Goal: Find contact information: Find contact information

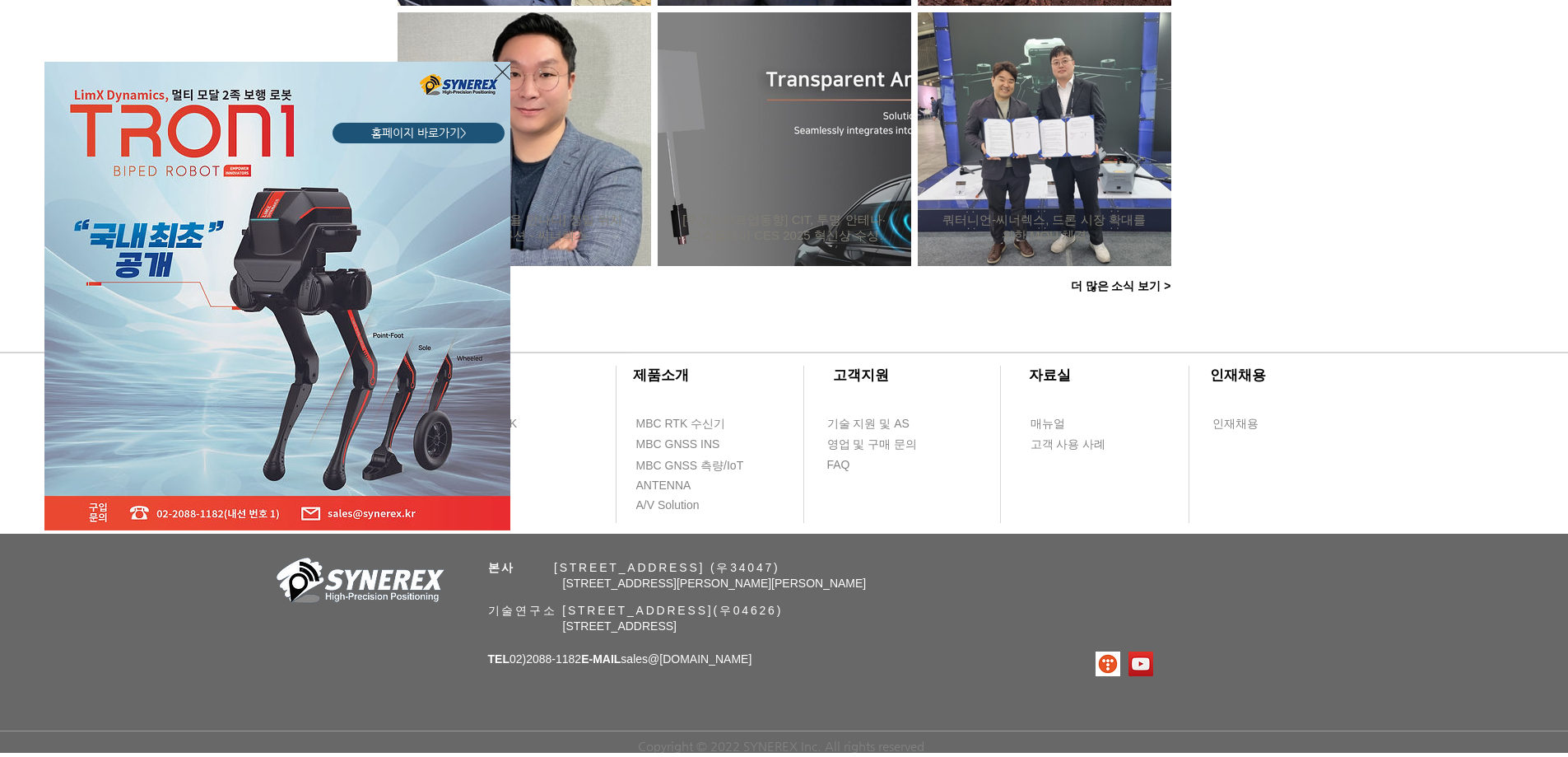
drag, startPoint x: 1307, startPoint y: 249, endPoint x: 1229, endPoint y: 270, distance: 80.8
click at [1307, 249] on div "LimX Dinamics" at bounding box center [784, 378] width 1568 height 757
click at [609, 173] on div "LimX Dinamics" at bounding box center [784, 378] width 1568 height 757
click at [495, 73] on icon "사이트로 돌아가기" at bounding box center [503, 71] width 16 height 20
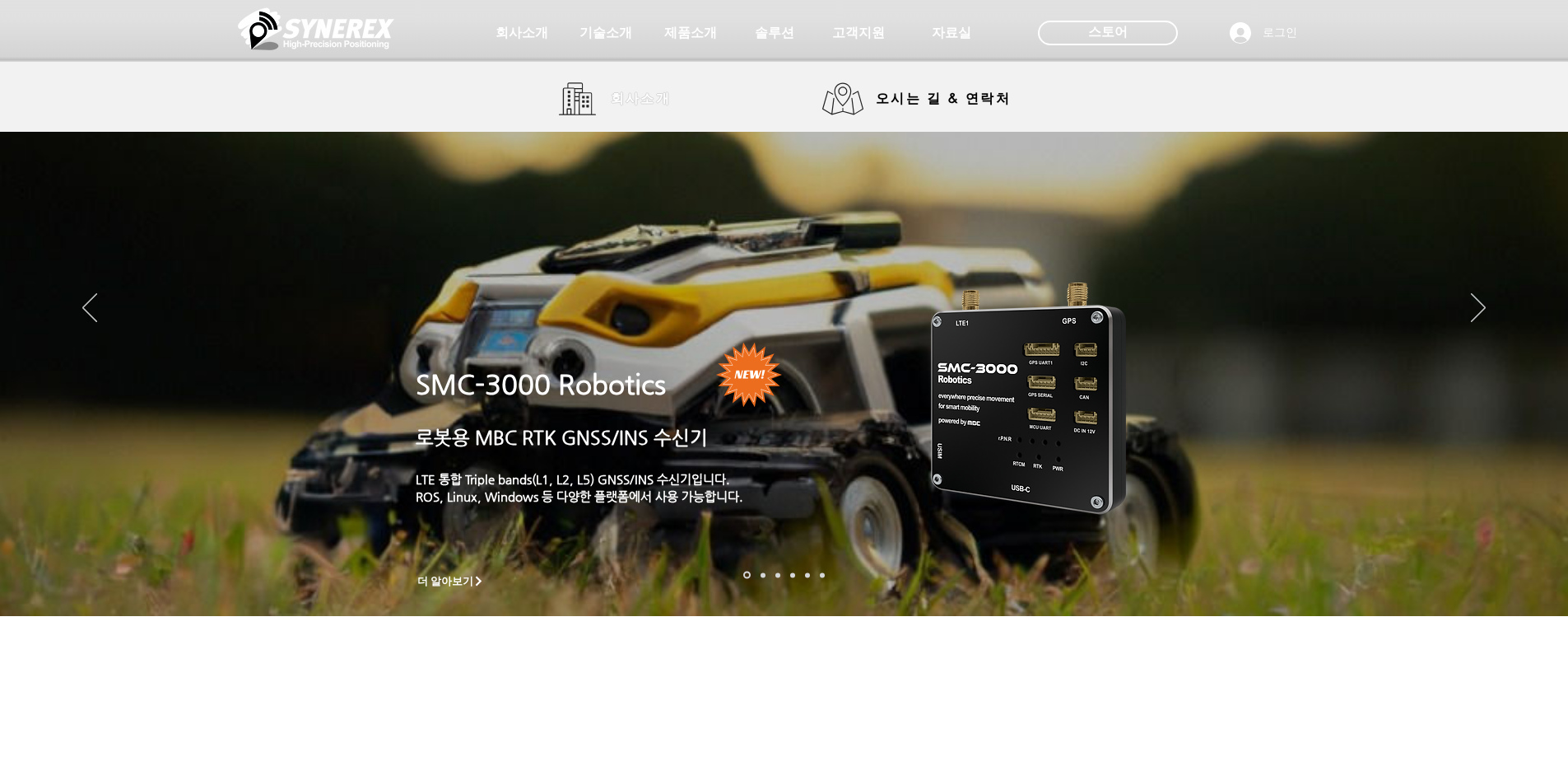
click at [621, 89] on span "회사소개" at bounding box center [641, 99] width 83 height 33
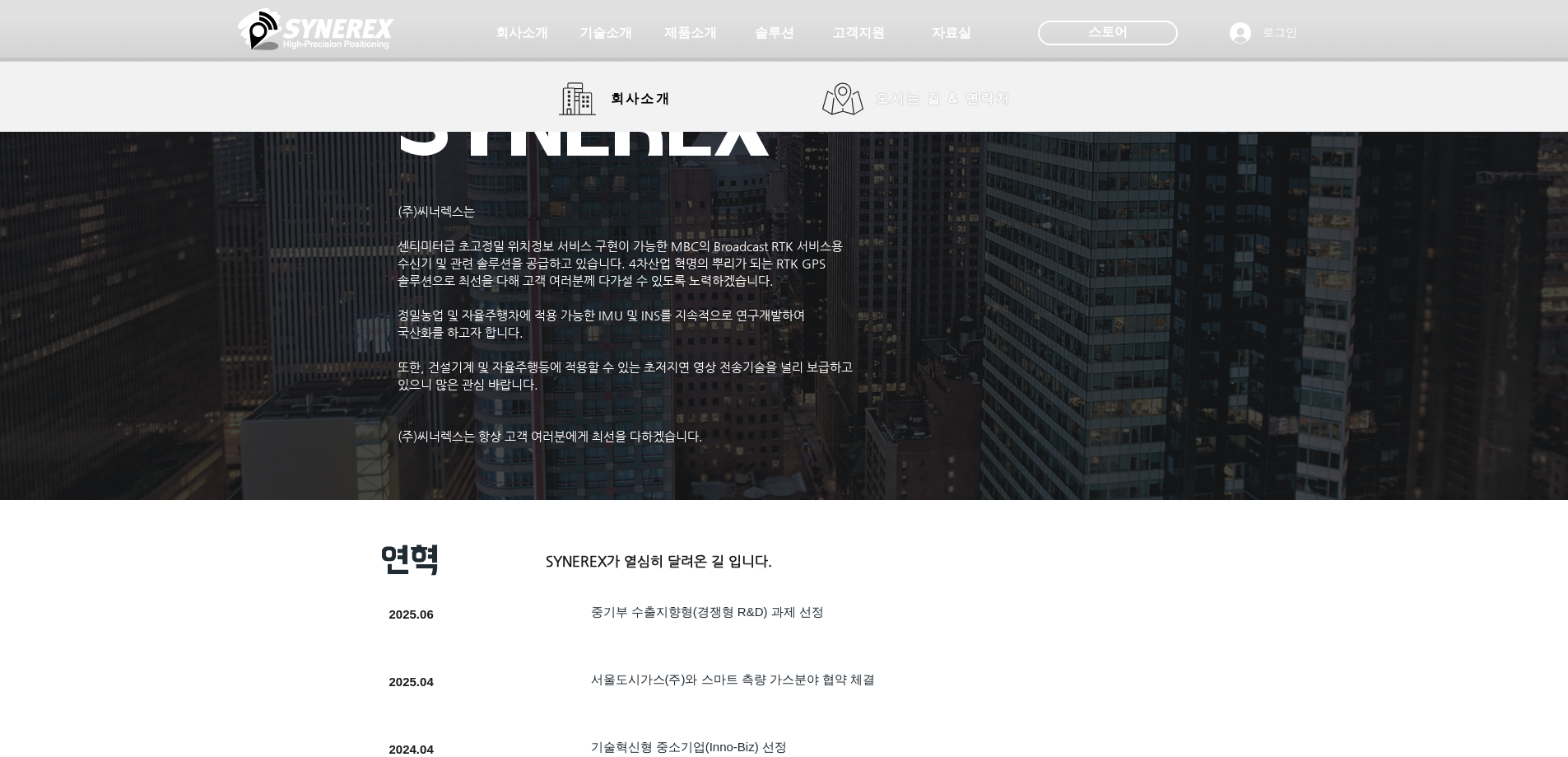
click at [885, 104] on span "오시는 길 & 연락처" at bounding box center [943, 98] width 135 height 18
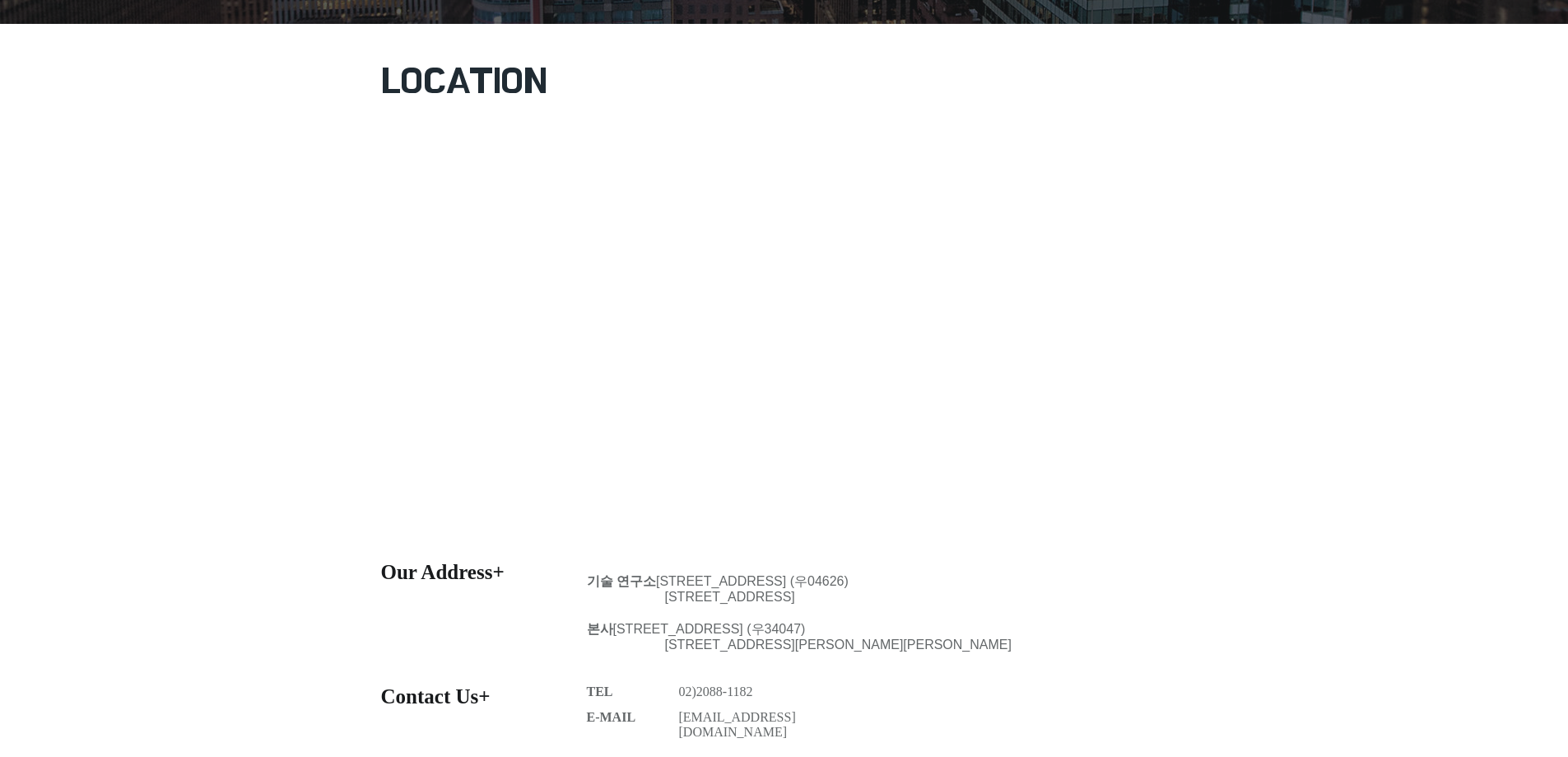
scroll to position [576, 0]
